Goal: Task Accomplishment & Management: Complete application form

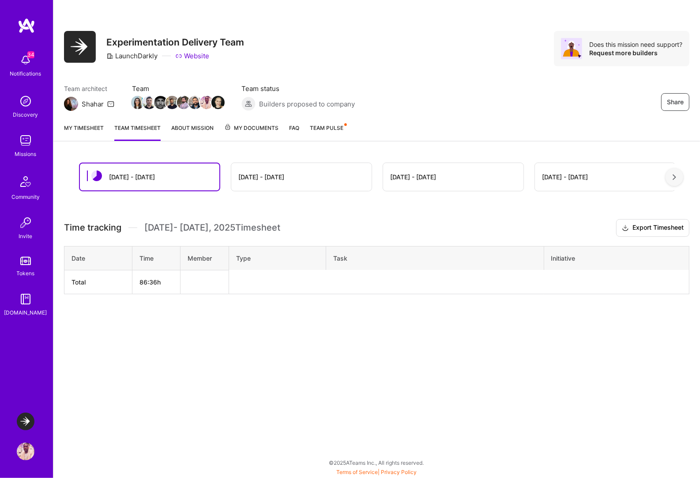
click at [24, 418] on img at bounding box center [26, 421] width 18 height 18
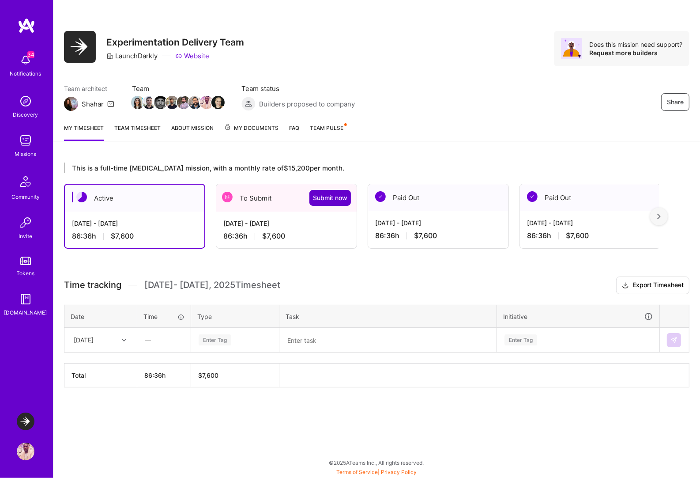
click at [315, 198] on span "Submit now" at bounding box center [330, 197] width 34 height 9
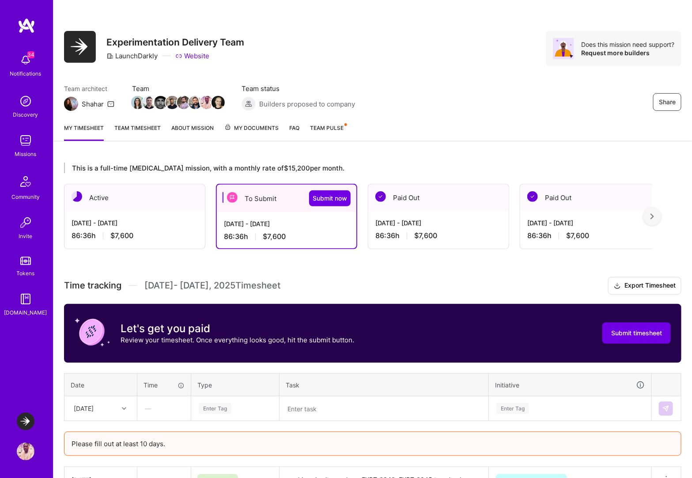
scroll to position [7, 0]
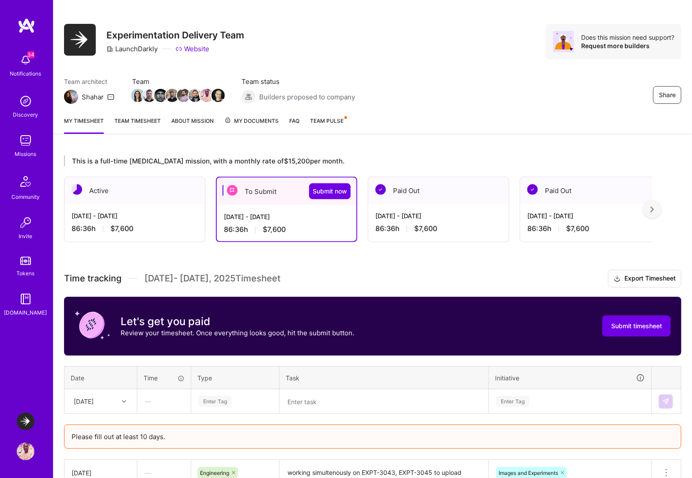
click at [304, 219] on div "[DATE] - [DATE]" at bounding box center [286, 216] width 125 height 9
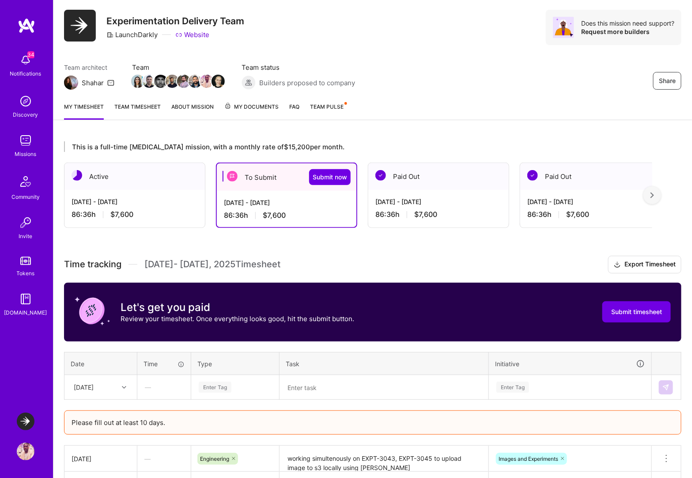
scroll to position [239, 0]
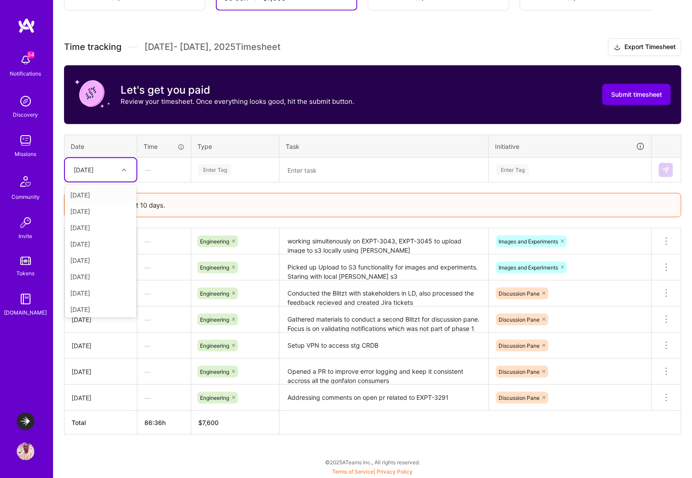
click at [94, 167] on div "[DATE]" at bounding box center [84, 169] width 20 height 9
click at [110, 272] on div "[DATE]" at bounding box center [101, 275] width 72 height 16
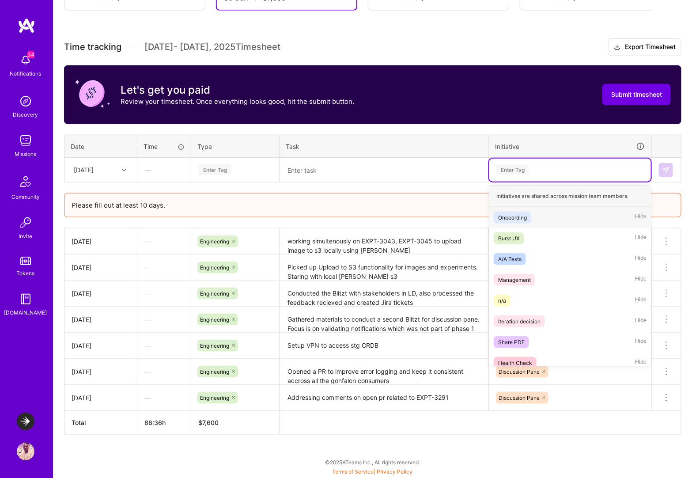
click at [519, 164] on div "Enter Tag" at bounding box center [512, 170] width 33 height 14
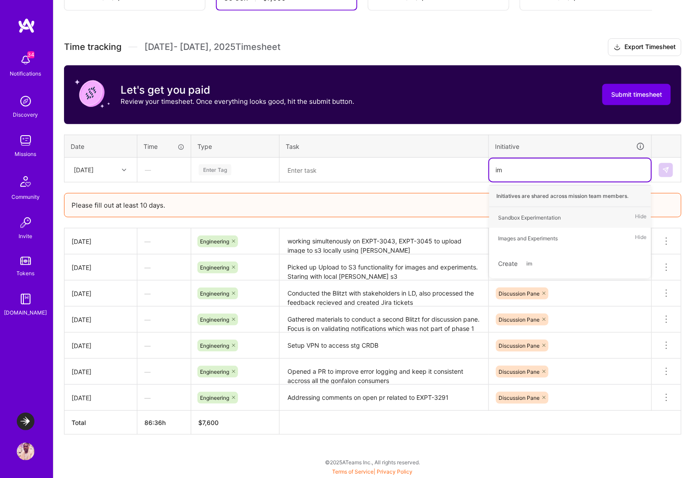
type input "ima"
click at [553, 219] on div "Images and Experiments" at bounding box center [528, 217] width 60 height 9
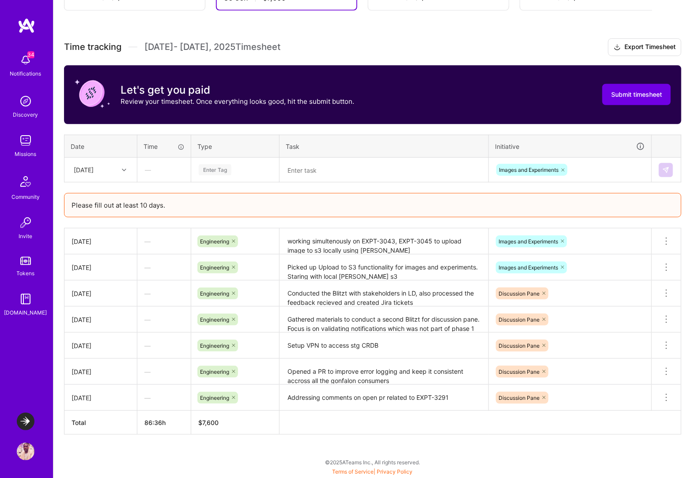
click at [333, 154] on th "Task" at bounding box center [384, 146] width 209 height 23
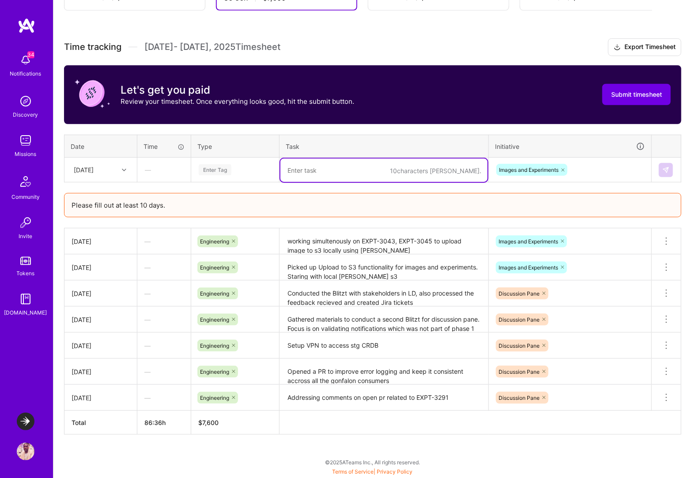
click at [332, 161] on textarea at bounding box center [383, 170] width 207 height 23
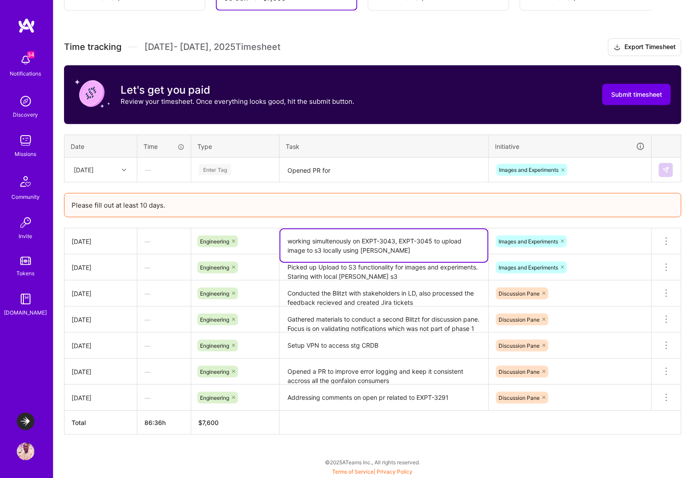
drag, startPoint x: 363, startPoint y: 238, endPoint x: 441, endPoint y: 250, distance: 79.2
click at [441, 250] on textarea "working simultenously on EXPT-3043, EXPT-3045 to upload image to s3 locally usi…" at bounding box center [383, 245] width 207 height 33
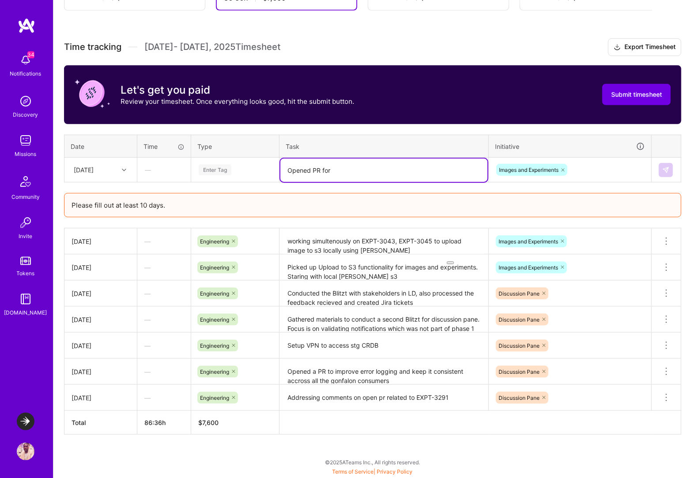
click at [376, 175] on textarea "Opened PR for" at bounding box center [383, 170] width 207 height 23
paste textarea "EXPT-3043, EXPT-3045 to upload image to s3 locally using [PERSON_NAME]"
drag, startPoint x: 374, startPoint y: 176, endPoint x: 284, endPoint y: 178, distance: 90.1
click at [284, 178] on textarea "Opened PR for EXPT-3043, EXPT-3045 to upload image to s3 locally using [PERSON_…" at bounding box center [383, 175] width 207 height 33
type textarea "Opened PR for EXPT-3043, EXPT-3045 to upload image to s3"
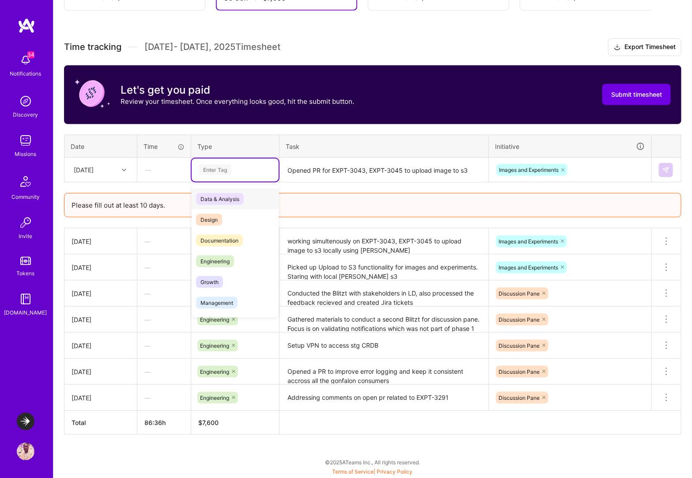
click at [230, 170] on div "Enter Tag" at bounding box center [215, 170] width 33 height 14
click at [229, 256] on span "Engineering" at bounding box center [215, 261] width 38 height 12
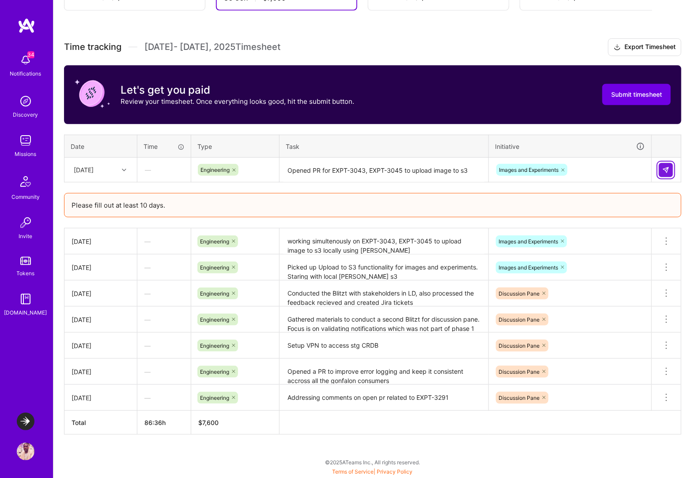
click at [669, 164] on button at bounding box center [666, 170] width 14 height 14
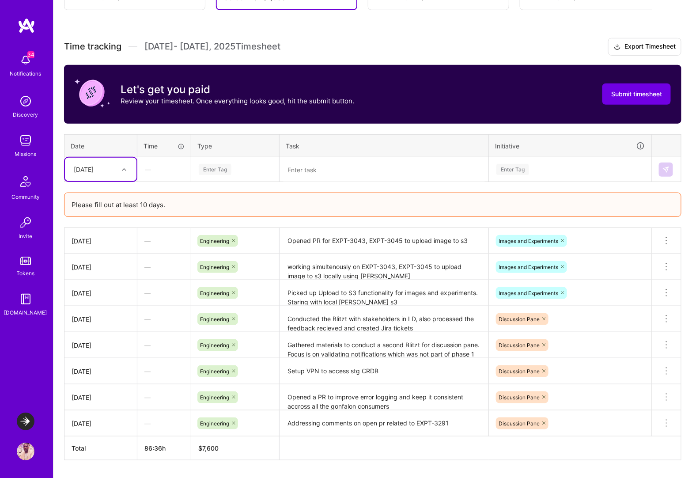
click at [525, 173] on div "Enter Tag" at bounding box center [512, 170] width 33 height 14
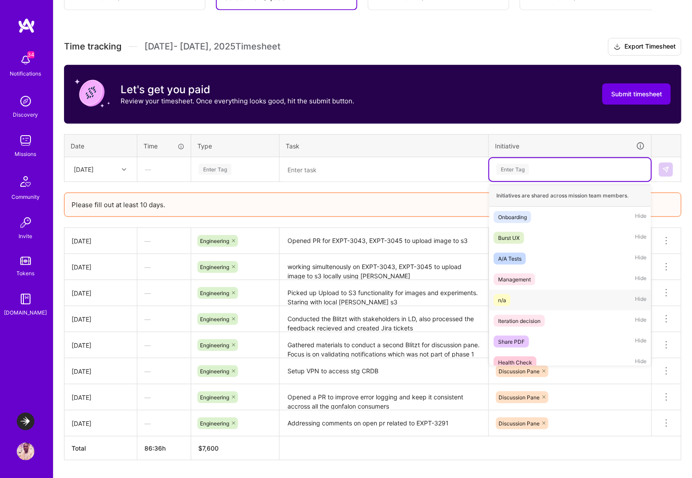
scroll to position [128, 0]
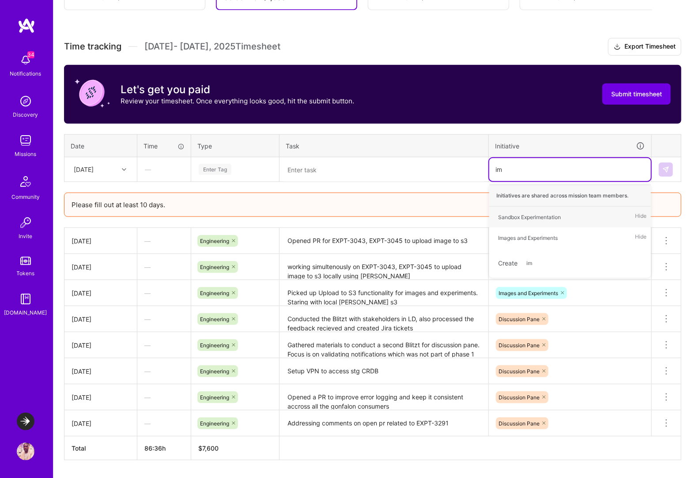
type input "ima"
click at [540, 216] on div "Images and Experiments" at bounding box center [528, 216] width 60 height 9
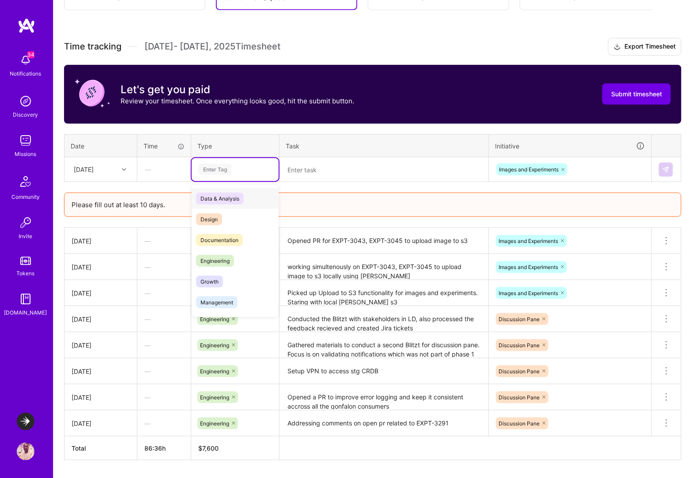
click at [253, 167] on div "Enter Tag" at bounding box center [235, 169] width 75 height 11
click at [234, 260] on span "Engineering" at bounding box center [215, 261] width 38 height 12
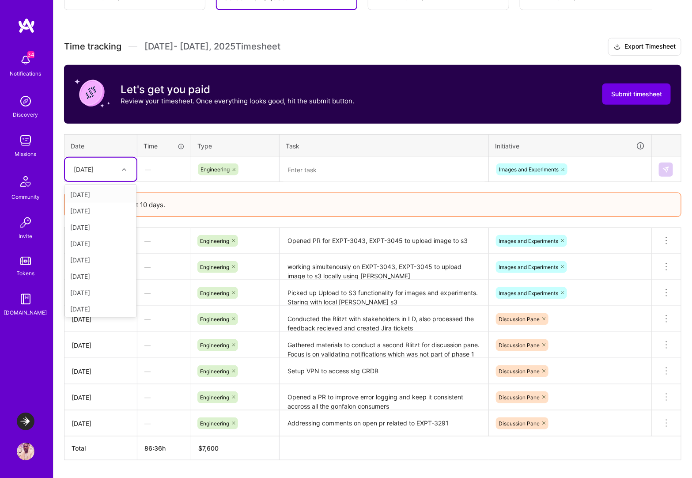
click at [110, 164] on div "[DATE]" at bounding box center [93, 169] width 49 height 15
click at [102, 296] on div "[DATE]" at bounding box center [101, 299] width 72 height 16
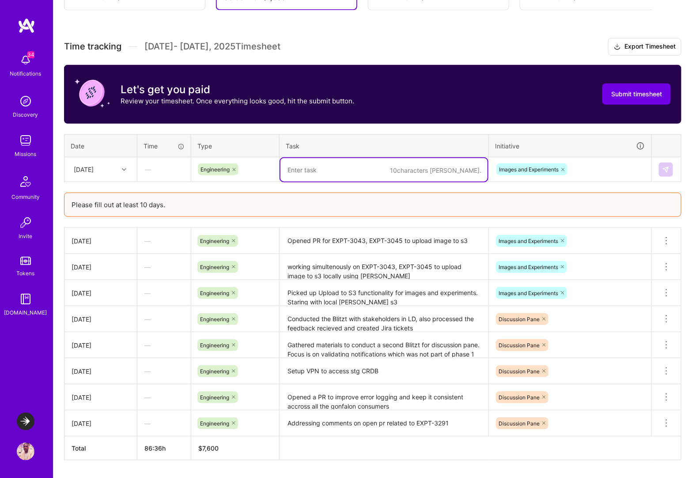
click at [307, 175] on textarea at bounding box center [383, 169] width 207 height 23
paste textarea "EXPT-3043, EXPT-3045 to upload image to s3 locally using [PERSON_NAME]"
drag, startPoint x: 364, startPoint y: 169, endPoint x: 473, endPoint y: 171, distance: 109.1
click at [473, 171] on textarea "Recieved some feedbacks on PR EXPT-3043, EXPT-3045" at bounding box center [383, 169] width 207 height 23
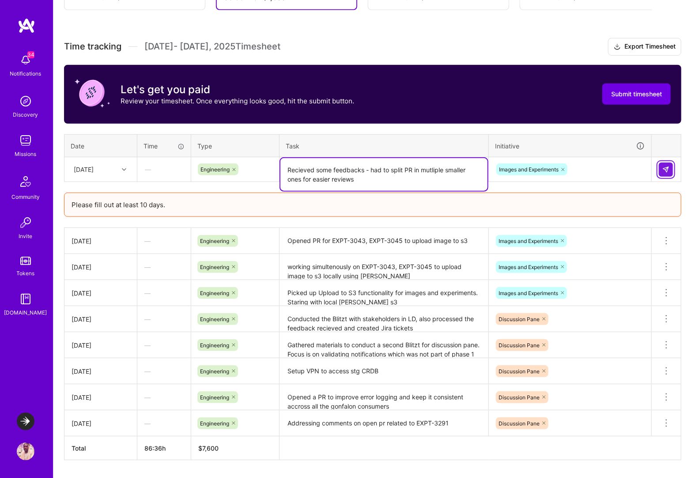
type textarea "Recieved some feedbacks - had to split PR in mutliple smaller ones for easier r…"
click at [668, 170] on img at bounding box center [665, 169] width 7 height 7
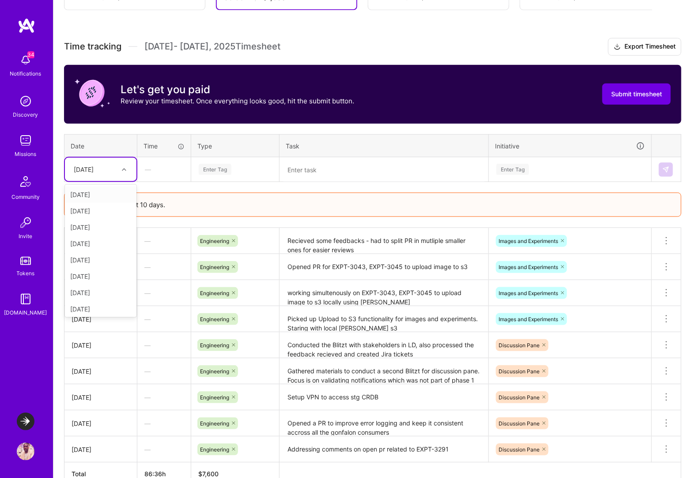
click at [112, 168] on div "[DATE]" at bounding box center [93, 169] width 49 height 15
click at [98, 196] on div "[DATE]" at bounding box center [101, 194] width 72 height 16
click at [111, 174] on div "[DATE]" at bounding box center [93, 169] width 49 height 15
click at [104, 307] on div "[DATE]" at bounding box center [101, 307] width 72 height 16
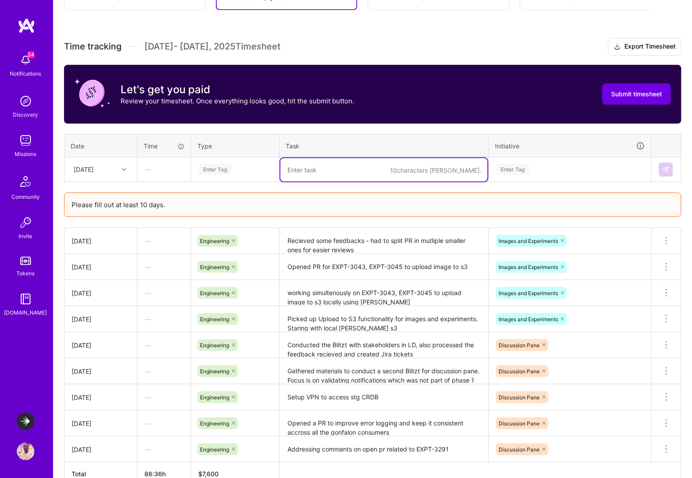
click at [320, 172] on textarea at bounding box center [383, 169] width 207 height 23
type textarea "PR"
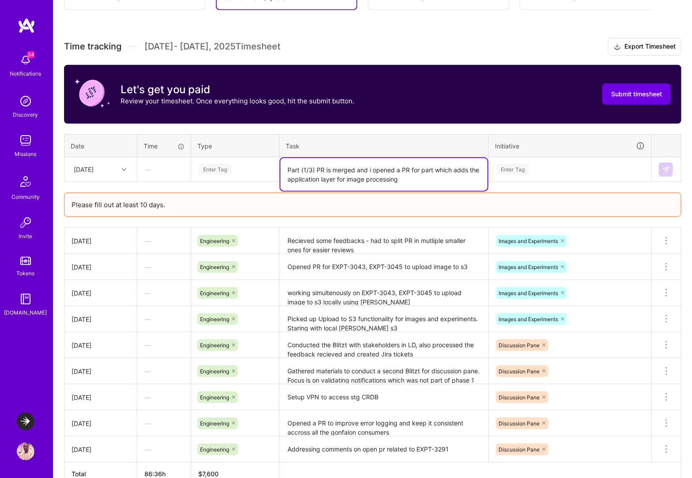
type textarea "Part (1/3) PR is merged and i opened a PR for part which adds the application l…"
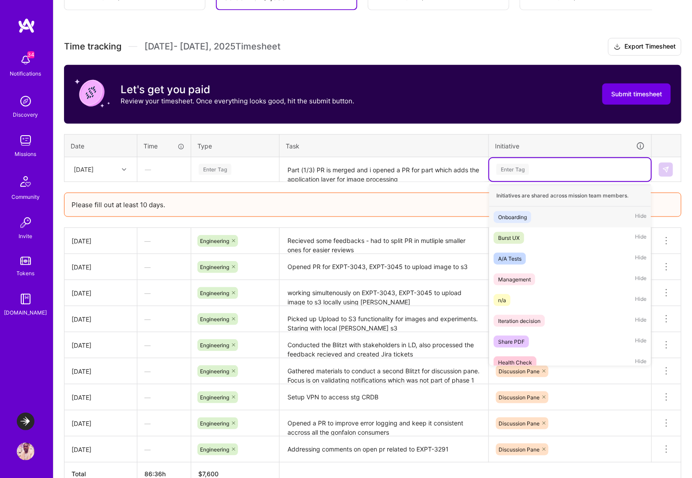
click at [521, 170] on div "Enter Tag" at bounding box center [512, 170] width 33 height 14
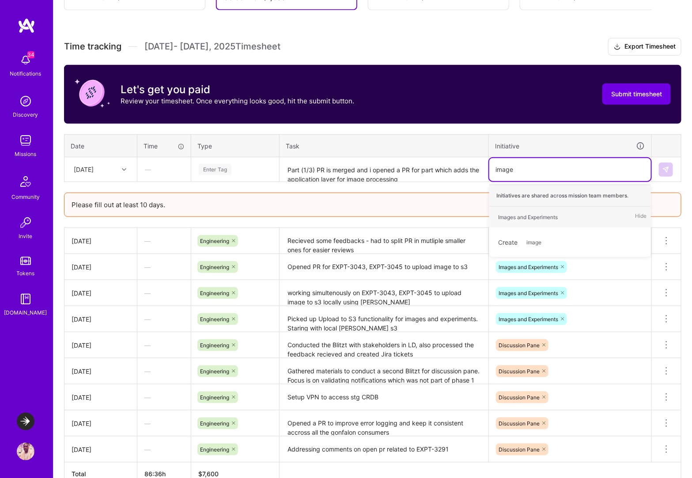
type input "images"
click at [545, 214] on div "Images and Experiments" at bounding box center [528, 216] width 60 height 9
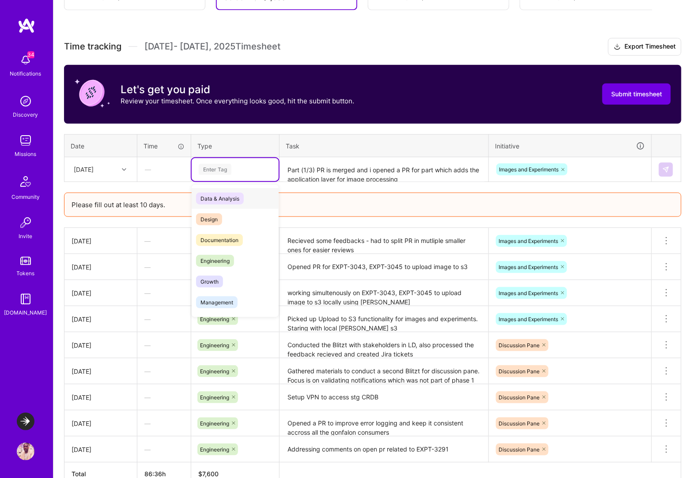
click at [238, 168] on div "Enter Tag" at bounding box center [235, 169] width 75 height 11
click at [228, 262] on span "Engineering" at bounding box center [215, 261] width 38 height 12
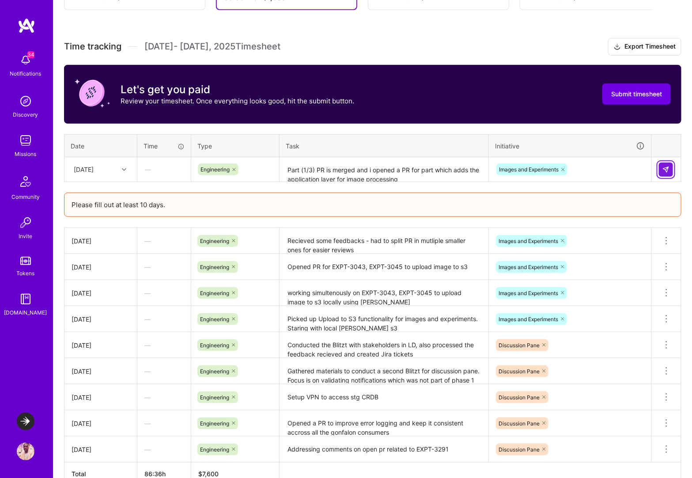
click at [668, 167] on img at bounding box center [665, 169] width 7 height 7
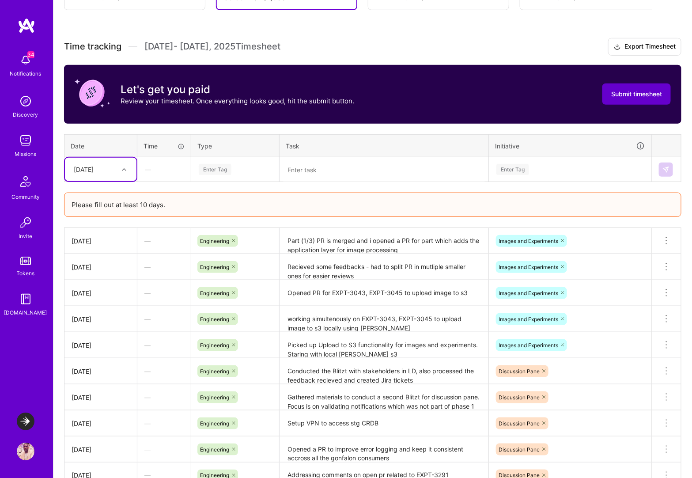
click at [630, 90] on span "Submit timesheet" at bounding box center [636, 94] width 51 height 9
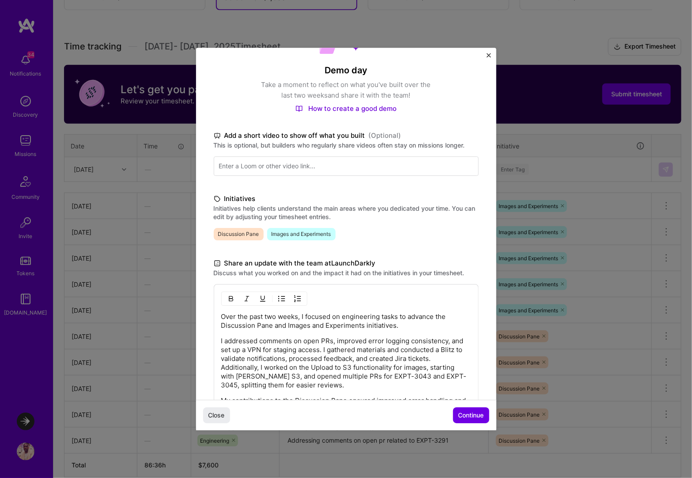
scroll to position [171, 0]
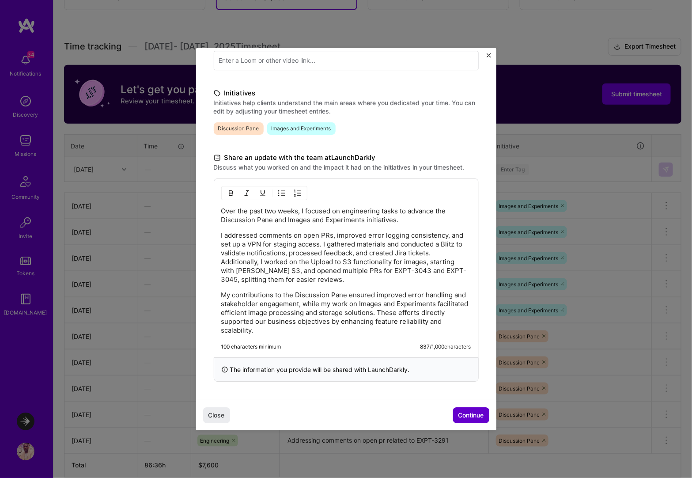
click at [462, 415] on span "Continue" at bounding box center [471, 415] width 26 height 9
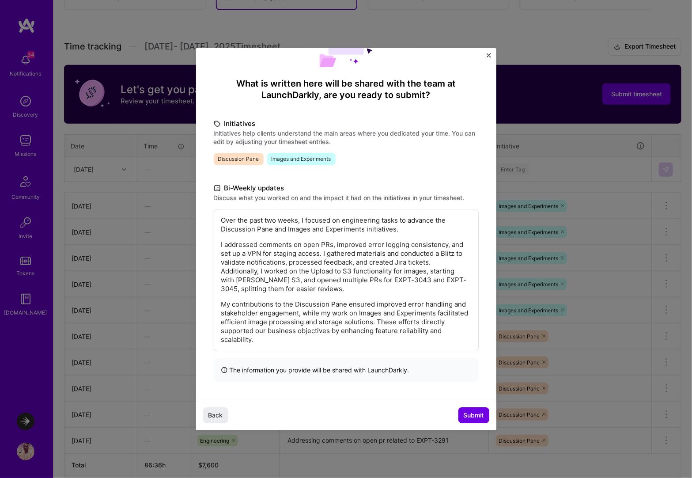
scroll to position [282, 0]
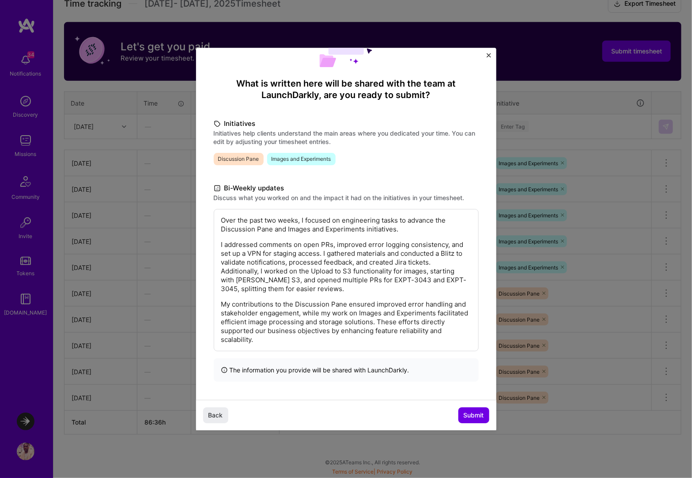
click at [412, 334] on p "My contributions to the Discussion Pane ensured improved error handling and sta…" at bounding box center [346, 322] width 250 height 44
click at [480, 419] on span "Submit" at bounding box center [474, 415] width 20 height 9
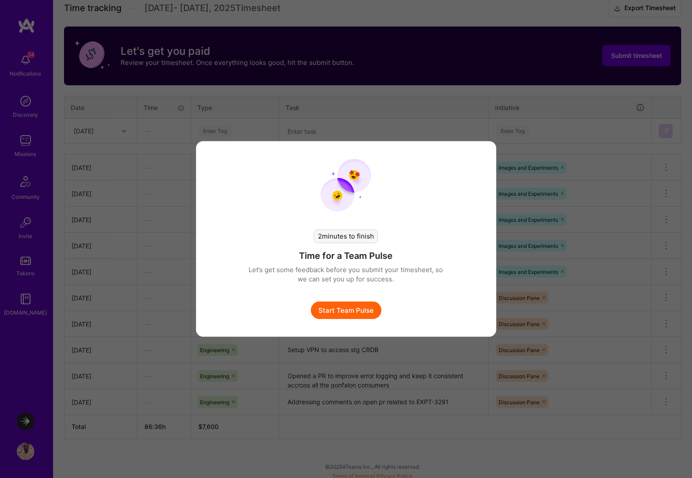
scroll to position [277, 0]
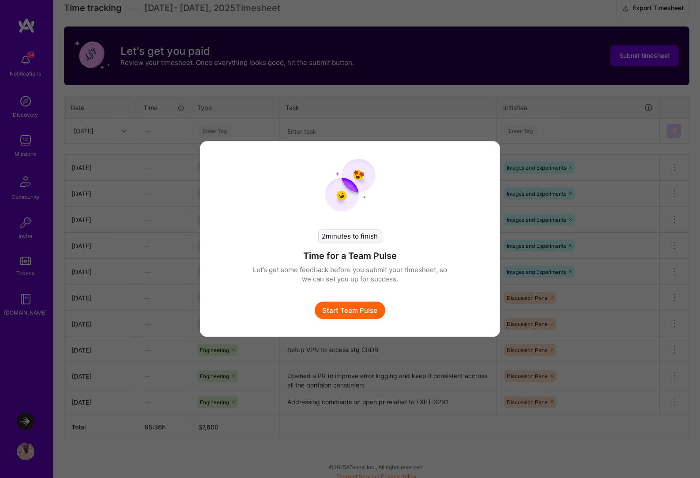
click at [373, 307] on button "Start Team Pulse" at bounding box center [350, 311] width 71 height 18
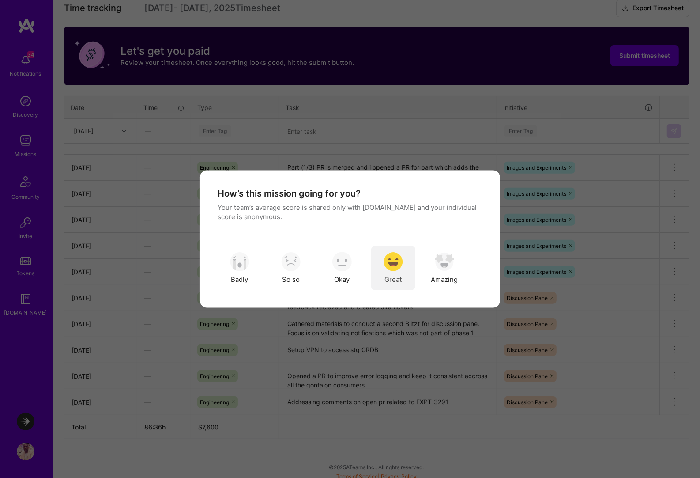
click at [390, 269] on img "modal" at bounding box center [393, 261] width 19 height 19
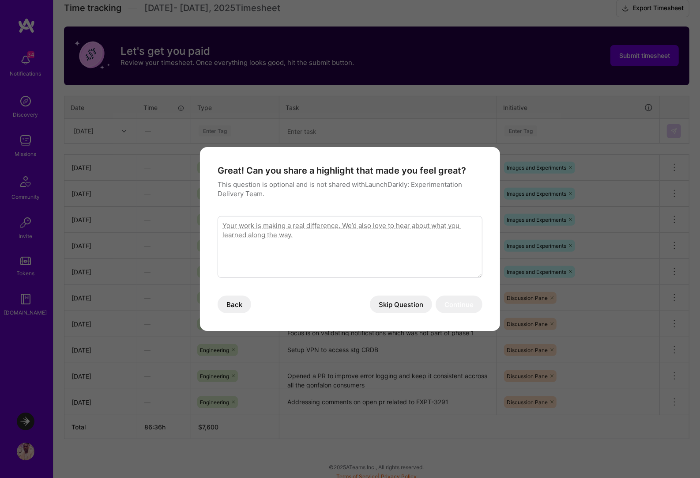
click at [390, 303] on button "Skip Question" at bounding box center [401, 304] width 62 height 18
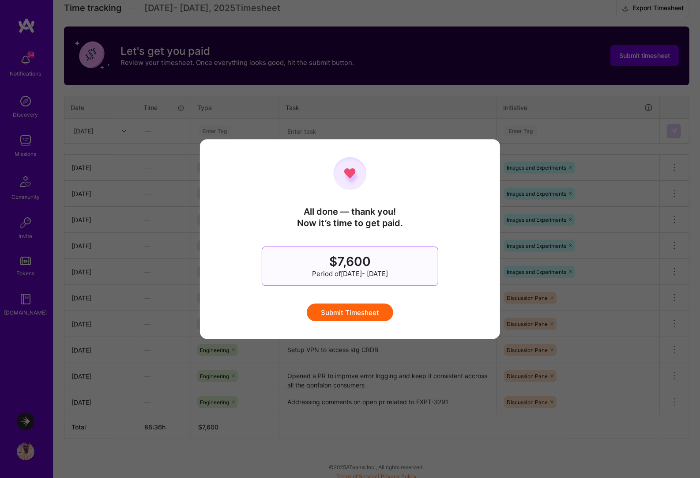
click at [379, 312] on button "Submit Timesheet" at bounding box center [350, 312] width 87 height 18
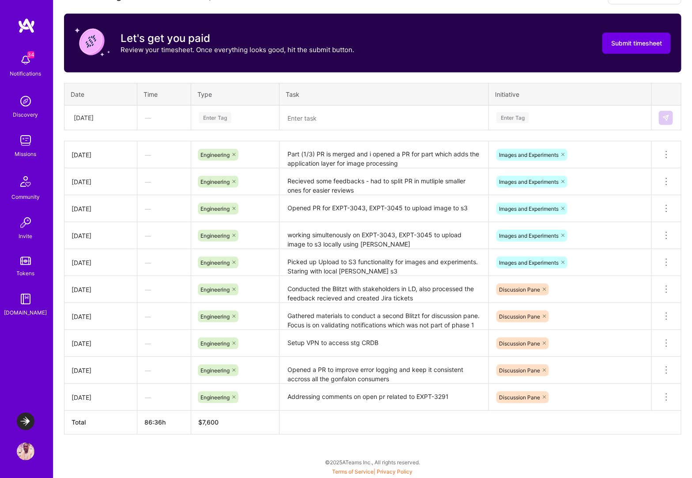
scroll to position [0, 0]
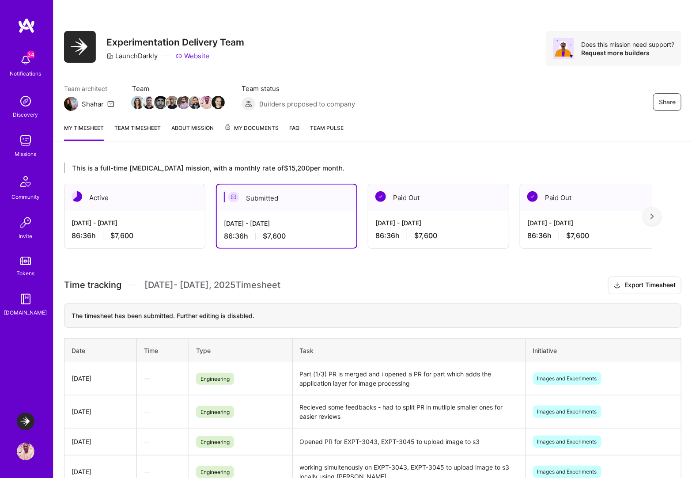
click at [130, 215] on div "[DATE] - [DATE] 86:36 h $7,600" at bounding box center [134, 229] width 140 height 36
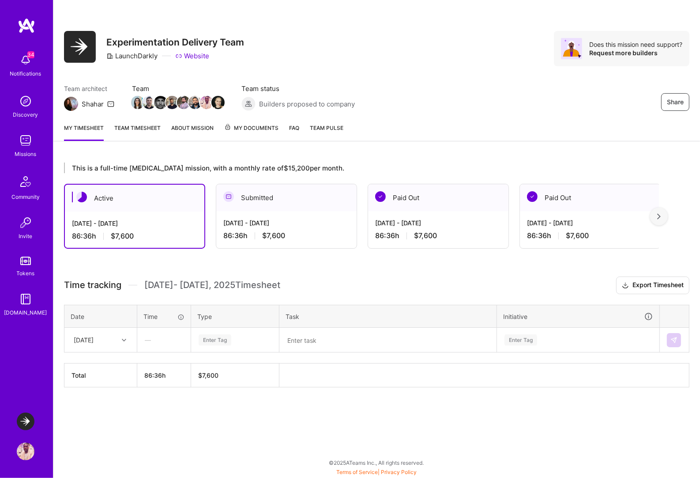
click at [279, 216] on div "[DATE] - [DATE] 86:36 h $7,600" at bounding box center [286, 229] width 140 height 36
